Goal: Task Accomplishment & Management: Manage account settings

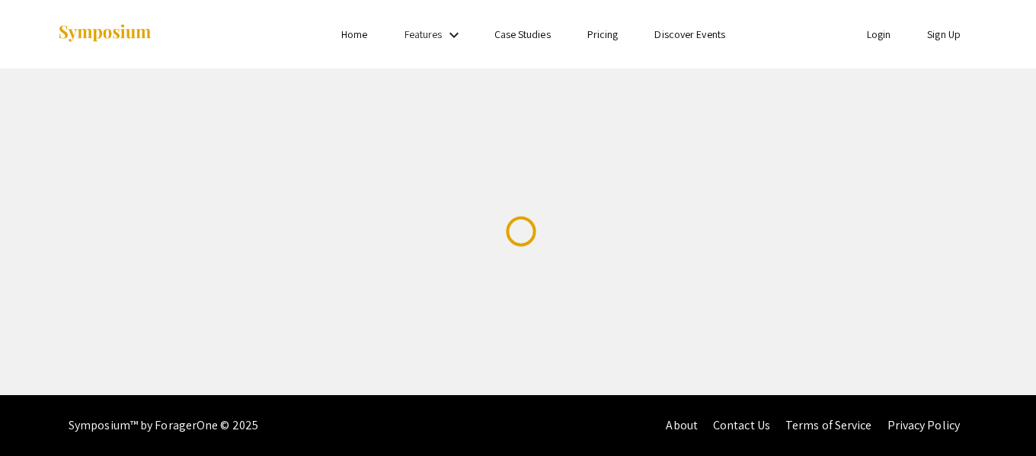
click at [867, 35] on link "Login" at bounding box center [879, 34] width 24 height 14
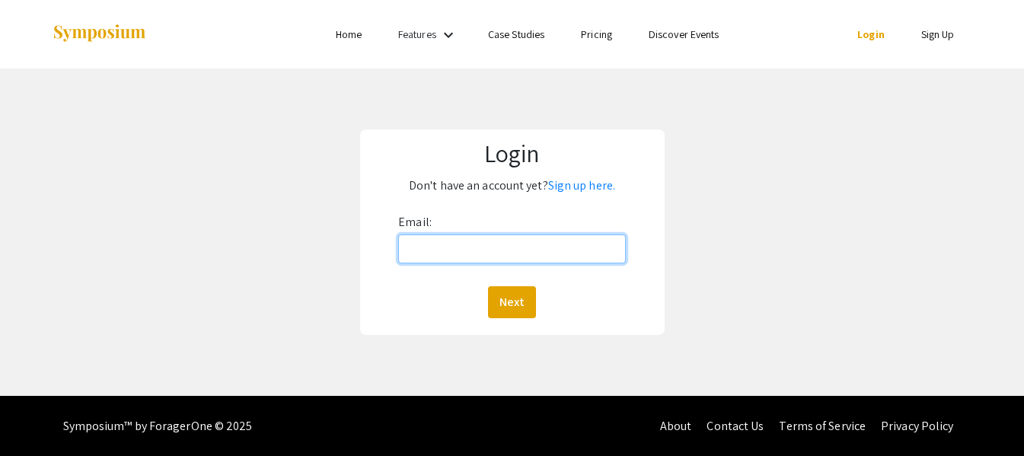
click at [528, 235] on input "Email:" at bounding box center [512, 249] width 228 height 29
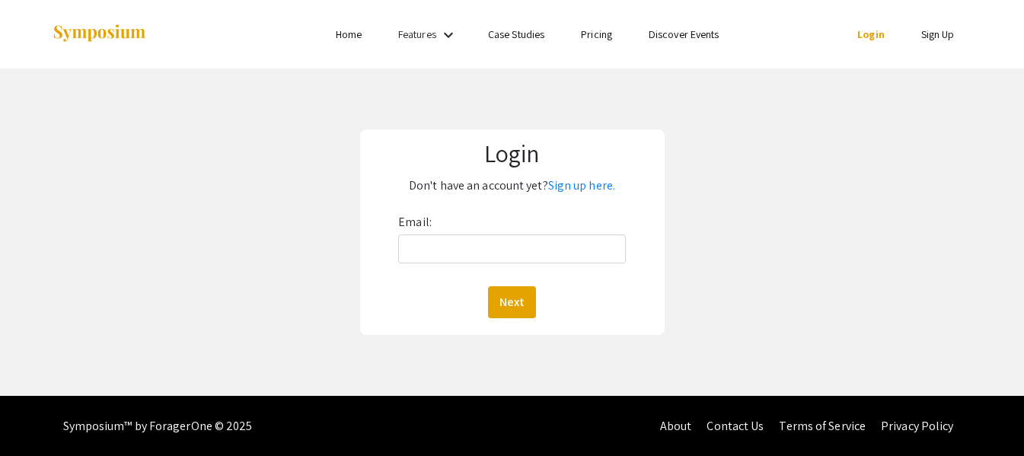
click at [832, 188] on div "Login Don't have an account yet? Sign up here. Email: Next" at bounding box center [512, 232] width 1047 height 327
click at [426, 32] on link "Features" at bounding box center [417, 34] width 38 height 14
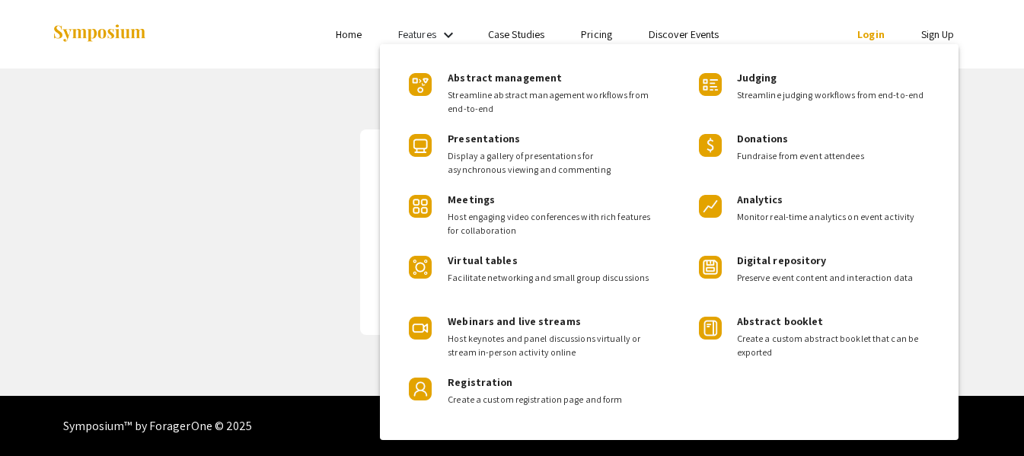
click at [299, 72] on div at bounding box center [512, 228] width 1024 height 456
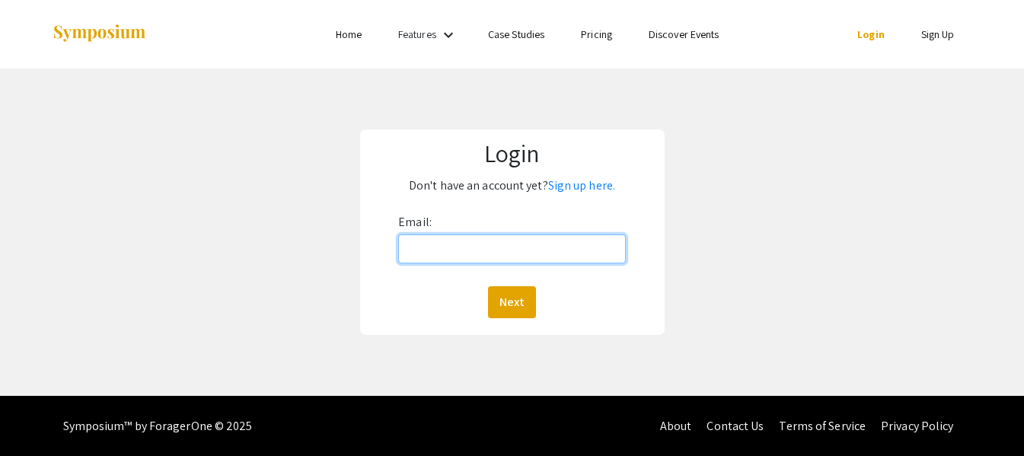
click at [541, 240] on input "Email:" at bounding box center [512, 249] width 228 height 29
type input "[EMAIL_ADDRESS][DOMAIN_NAME]"
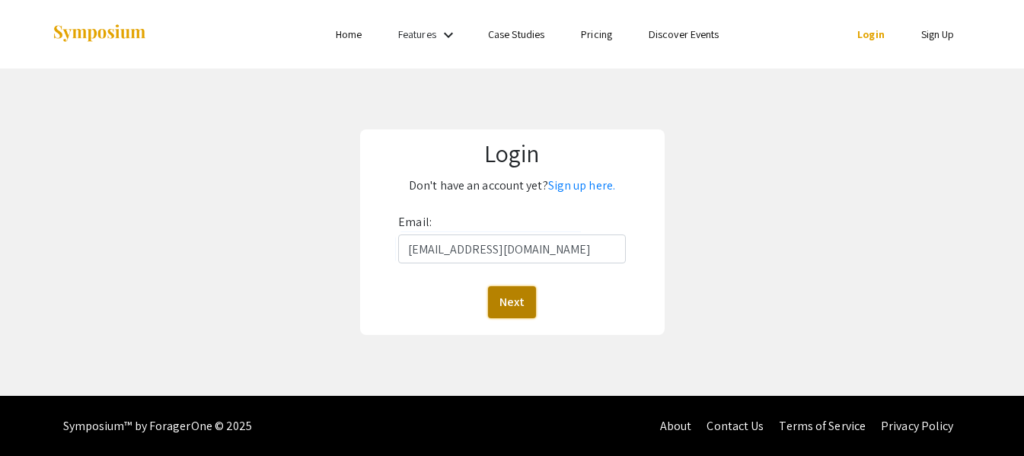
click at [513, 295] on button "Next" at bounding box center [512, 302] width 48 height 32
